Goal: Find specific page/section: Find specific page/section

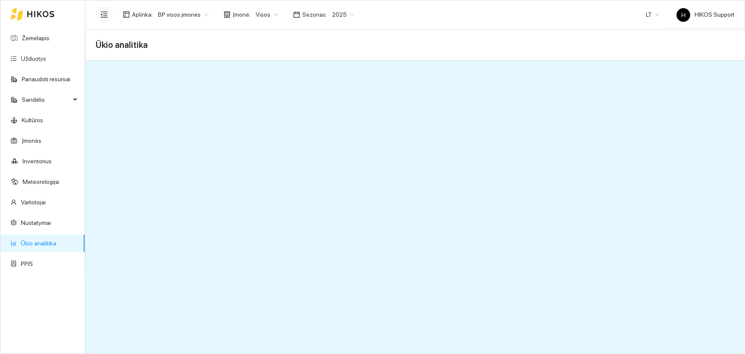
click at [102, 12] on icon "menu-fold" at bounding box center [104, 14] width 7 height 6
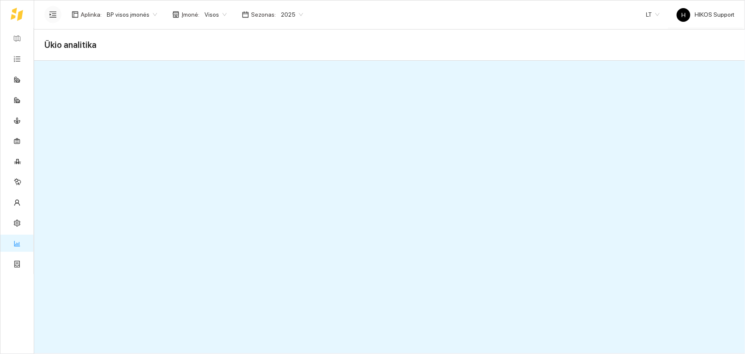
click at [369, 22] on div "Aplinka : BP visos įmonės Įmonė : Visos Sezonas : 2025 LT H HIKOS Support" at bounding box center [389, 14] width 690 height 28
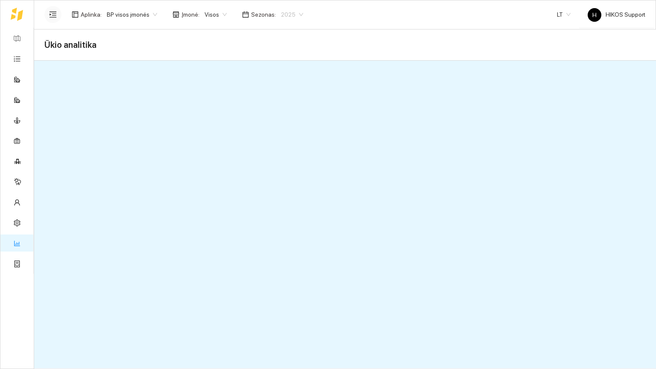
click at [293, 15] on span "2025" at bounding box center [292, 14] width 22 height 13
click at [282, 114] on div "2026" at bounding box center [285, 112] width 22 height 9
click at [152, 15] on span "BP visos įmonės" at bounding box center [132, 14] width 50 height 13
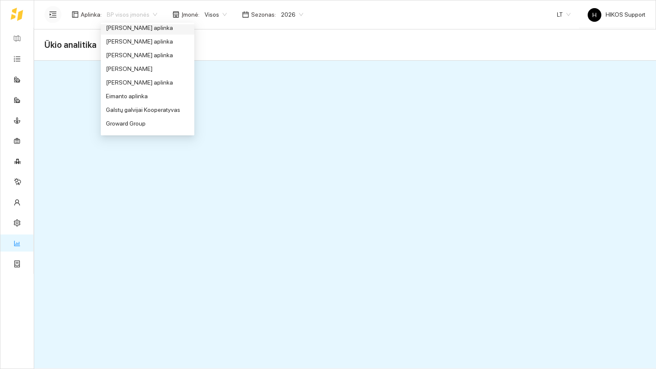
scroll to position [142, 0]
click at [142, 121] on div "Groward Group" at bounding box center [147, 121] width 83 height 9
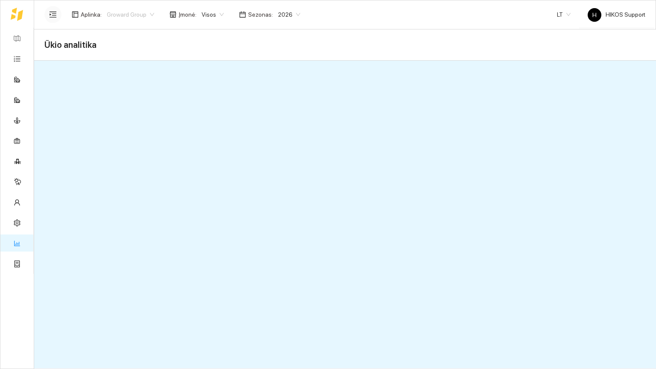
click at [148, 15] on span "Groward Group" at bounding box center [130, 14] width 47 height 13
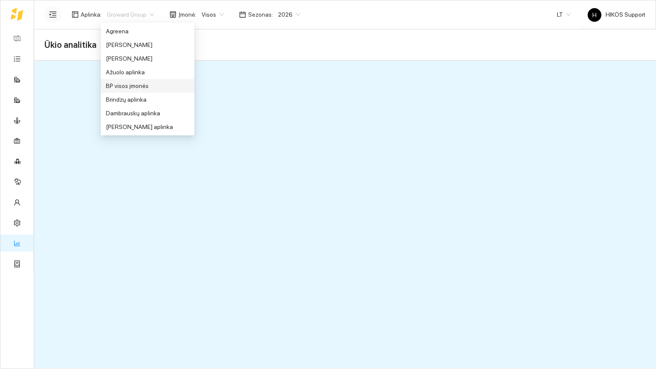
click at [135, 85] on div "BP visos įmonės" at bounding box center [147, 85] width 83 height 9
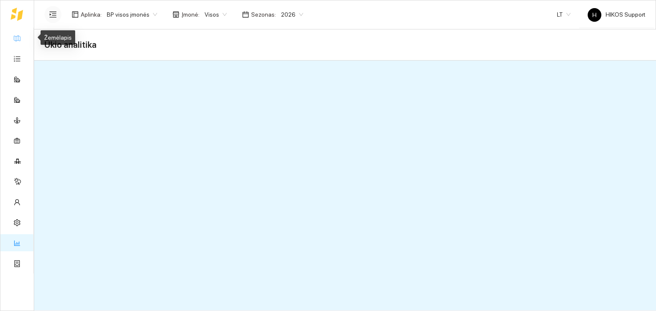
click at [25, 41] on link "Žemėlapis" at bounding box center [39, 38] width 28 height 7
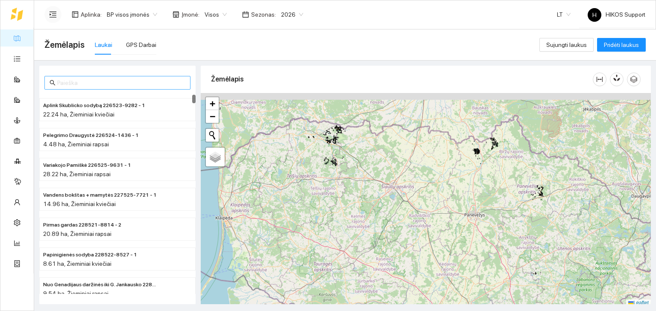
click at [92, 88] on span at bounding box center [117, 83] width 146 height 14
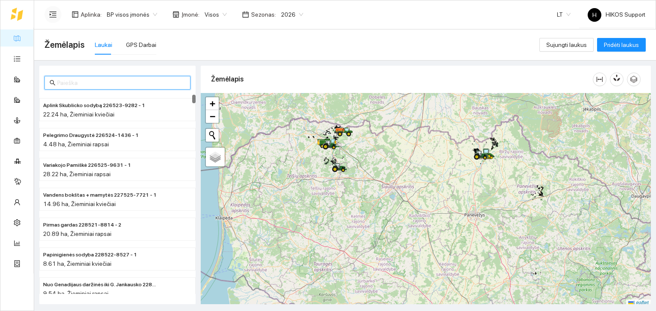
click at [91, 85] on input "text" at bounding box center [121, 82] width 128 height 9
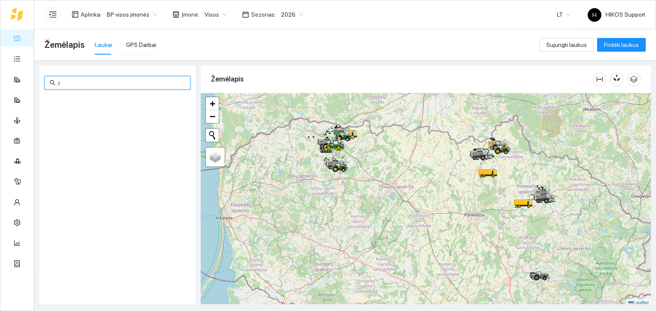
type input ";"
type input "linu"
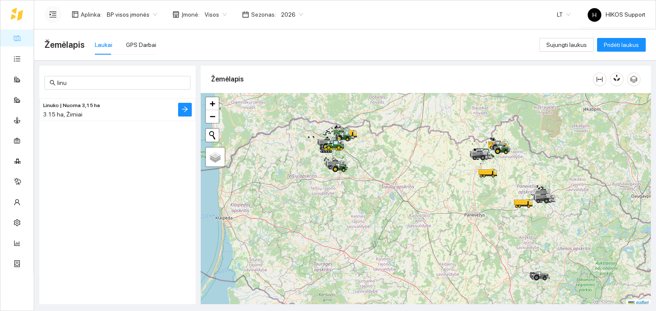
click at [94, 106] on span "Linuko | Nuoma 3,15 ha" at bounding box center [71, 106] width 57 height 8
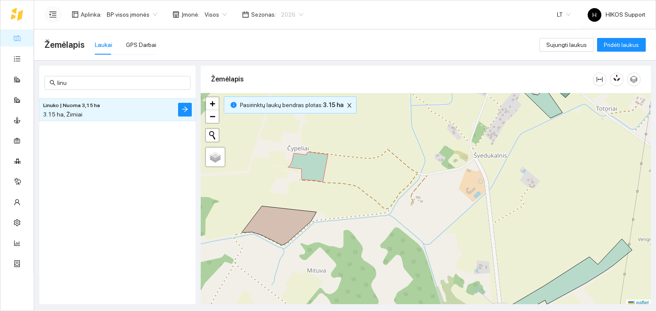
click at [294, 16] on span "2026" at bounding box center [292, 14] width 22 height 13
click at [285, 97] on div "2025" at bounding box center [285, 99] width 22 height 9
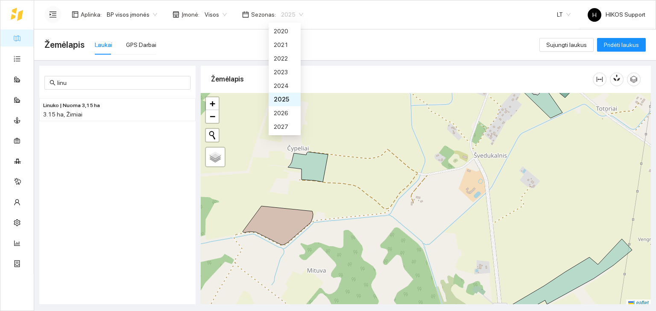
click at [291, 13] on span "2025" at bounding box center [292, 14] width 22 height 13
click at [286, 112] on div "2026" at bounding box center [285, 112] width 22 height 9
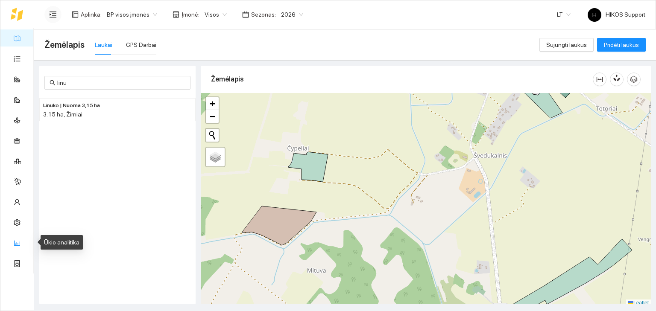
click at [25, 243] on link "Ūkio analitika" at bounding box center [42, 243] width 35 height 7
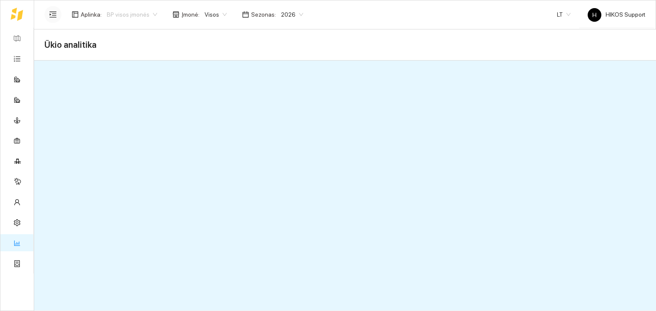
click at [150, 11] on span "BP visos įmonės" at bounding box center [132, 14] width 50 height 13
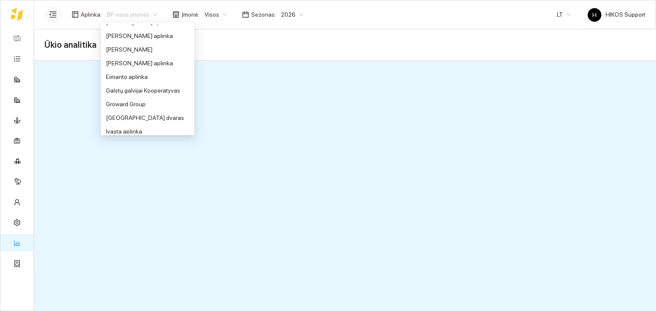
scroll to position [162, 0]
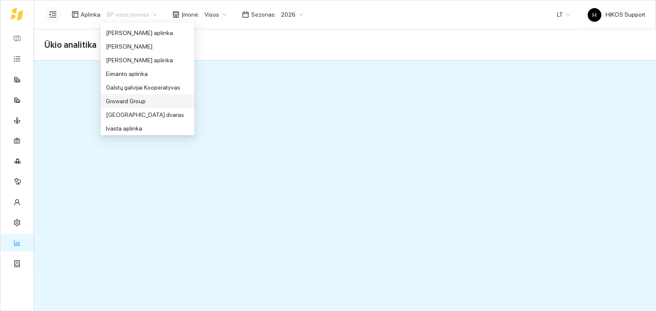
click at [135, 99] on div "Groward Group" at bounding box center [147, 101] width 83 height 9
click at [149, 15] on span "Groward Group" at bounding box center [130, 14] width 47 height 13
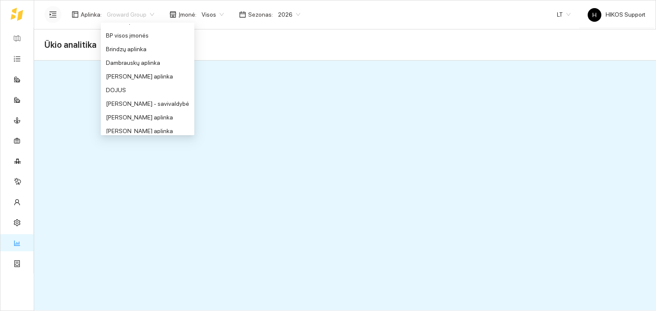
scroll to position [50, 0]
click at [142, 37] on div "BP visos įmonės" at bounding box center [147, 35] width 83 height 9
click at [148, 15] on span "BP visos įmonės" at bounding box center [132, 14] width 50 height 13
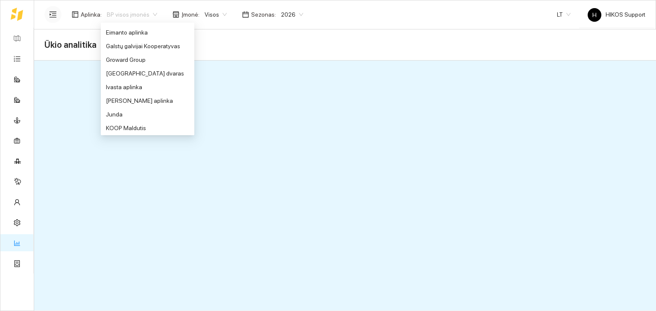
scroll to position [208, 0]
click at [140, 54] on div "Groward Group" at bounding box center [147, 54] width 83 height 9
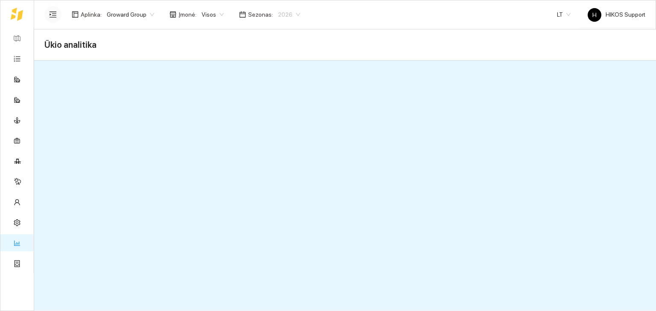
click at [291, 13] on span "2026" at bounding box center [289, 14] width 22 height 13
click at [280, 98] on div "2025" at bounding box center [282, 99] width 22 height 9
